Goal: Check status: Check status

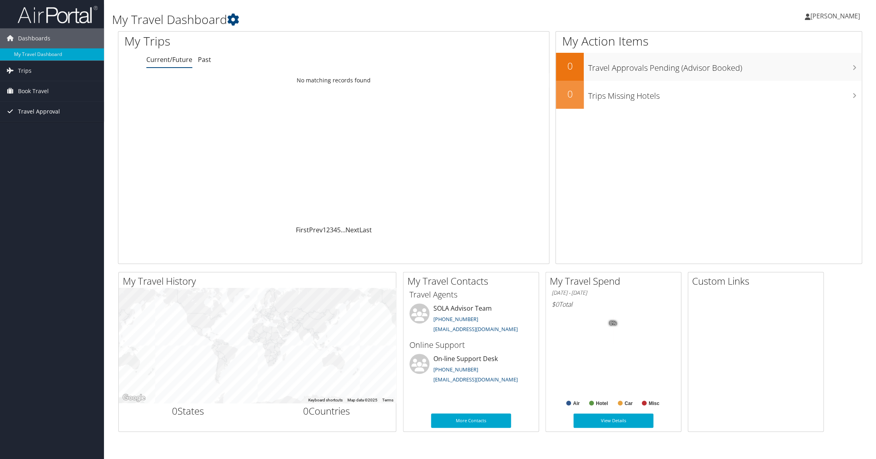
click at [28, 110] on span "Travel Approval" at bounding box center [39, 112] width 42 height 20
click at [21, 138] on link "Approved Trips" at bounding box center [52, 140] width 104 height 12
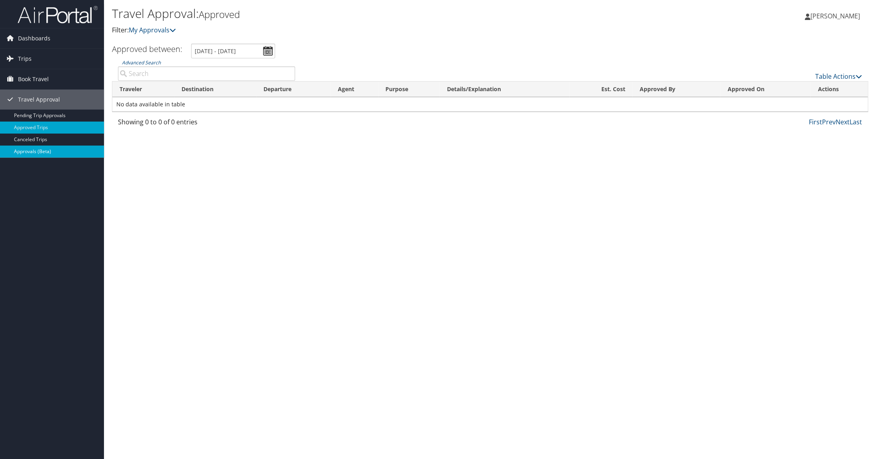
click at [26, 151] on link "Approvals (Beta)" at bounding box center [52, 152] width 104 height 12
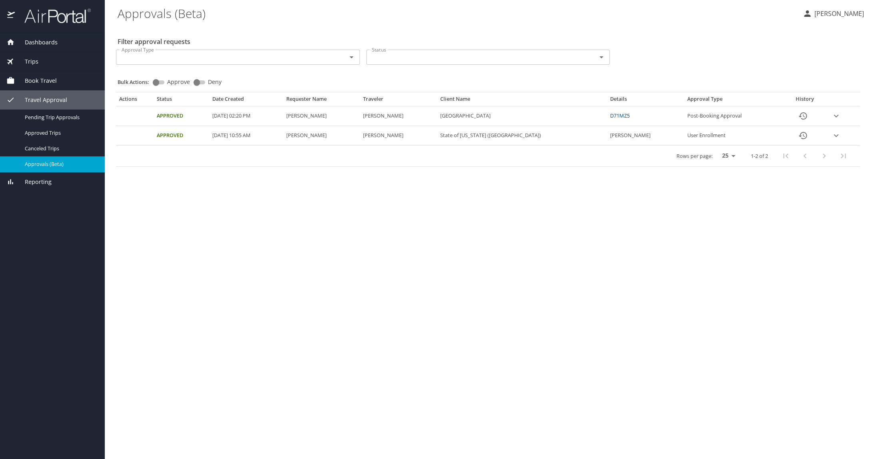
click at [630, 117] on link "D71MZ5" at bounding box center [620, 115] width 20 height 7
click at [630, 115] on link "D71MZ5" at bounding box center [620, 115] width 20 height 7
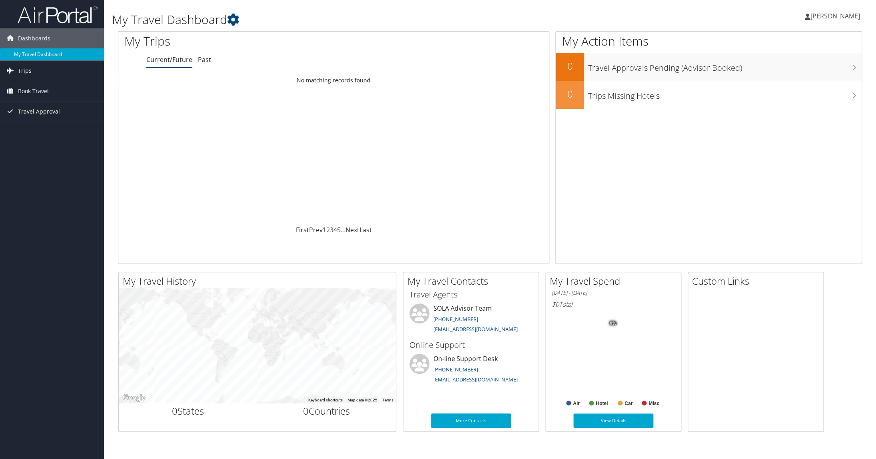
click at [872, 142] on div "My Travel Dashboard [PERSON_NAME] [PERSON_NAME] My Settings Travel Agency Conta…" at bounding box center [490, 229] width 772 height 459
click at [870, 186] on div "My Travel Dashboard [PERSON_NAME] [PERSON_NAME] My Settings Travel Agency Conta…" at bounding box center [490, 229] width 772 height 459
click at [865, 193] on div "My Action Items 0 Travel Approvals Pending (Advisor Booked) 0 Trips Missing Hot…" at bounding box center [711, 151] width 313 height 241
click at [846, 368] on div "My Travel History Small Medium Large ← Move left → Move right ↑ Move up ↓ Move …" at bounding box center [490, 352] width 756 height 160
